Goal: Find specific page/section: Find specific page/section

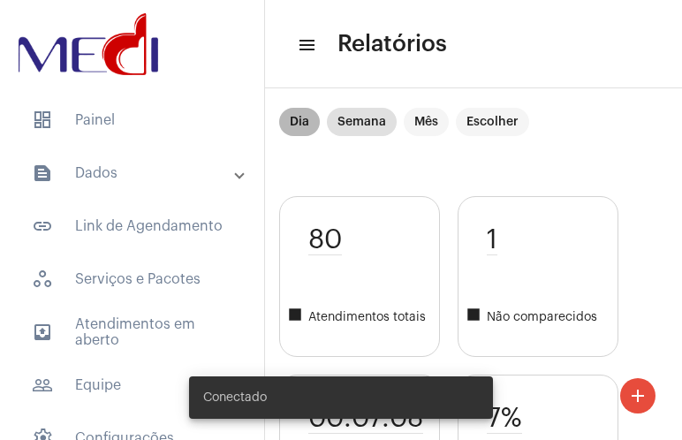
click at [312, 124] on mat-chip "Dia" at bounding box center [299, 122] width 41 height 28
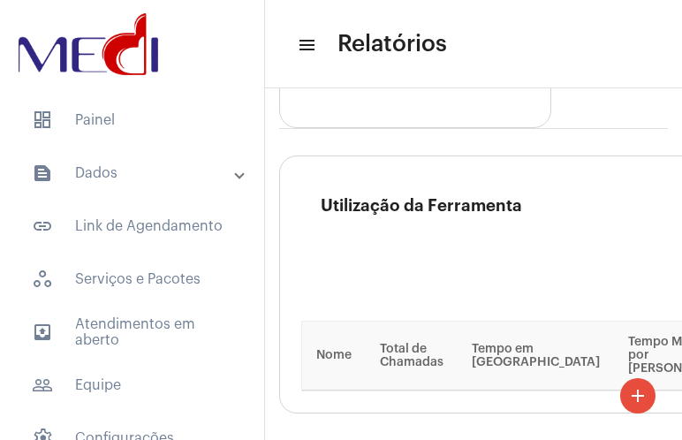
scroll to position [3854, 0]
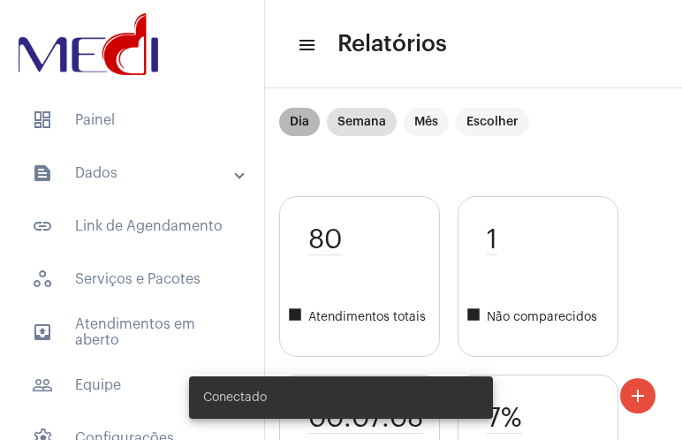
click at [306, 121] on mat-chip "Dia" at bounding box center [299, 122] width 41 height 28
